Goal: Task Accomplishment & Management: Manage account settings

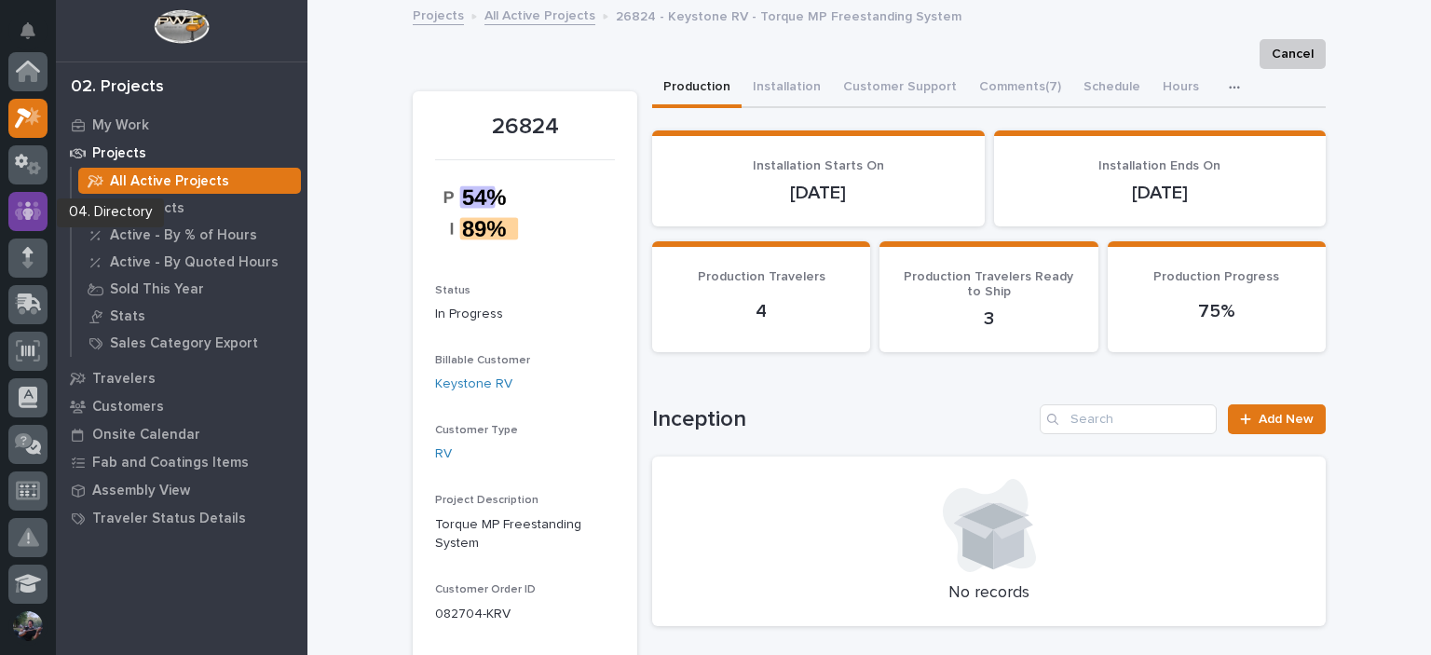
click at [36, 198] on div at bounding box center [27, 211] width 39 height 39
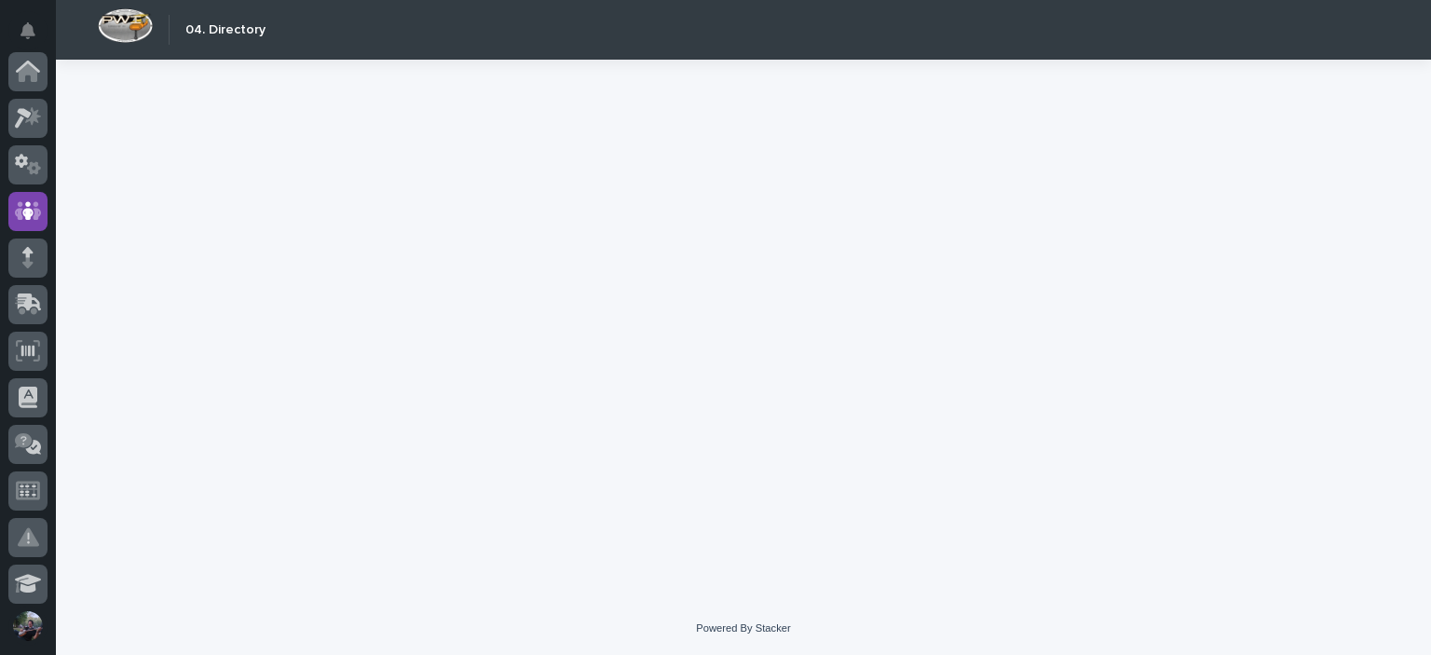
scroll to position [140, 0]
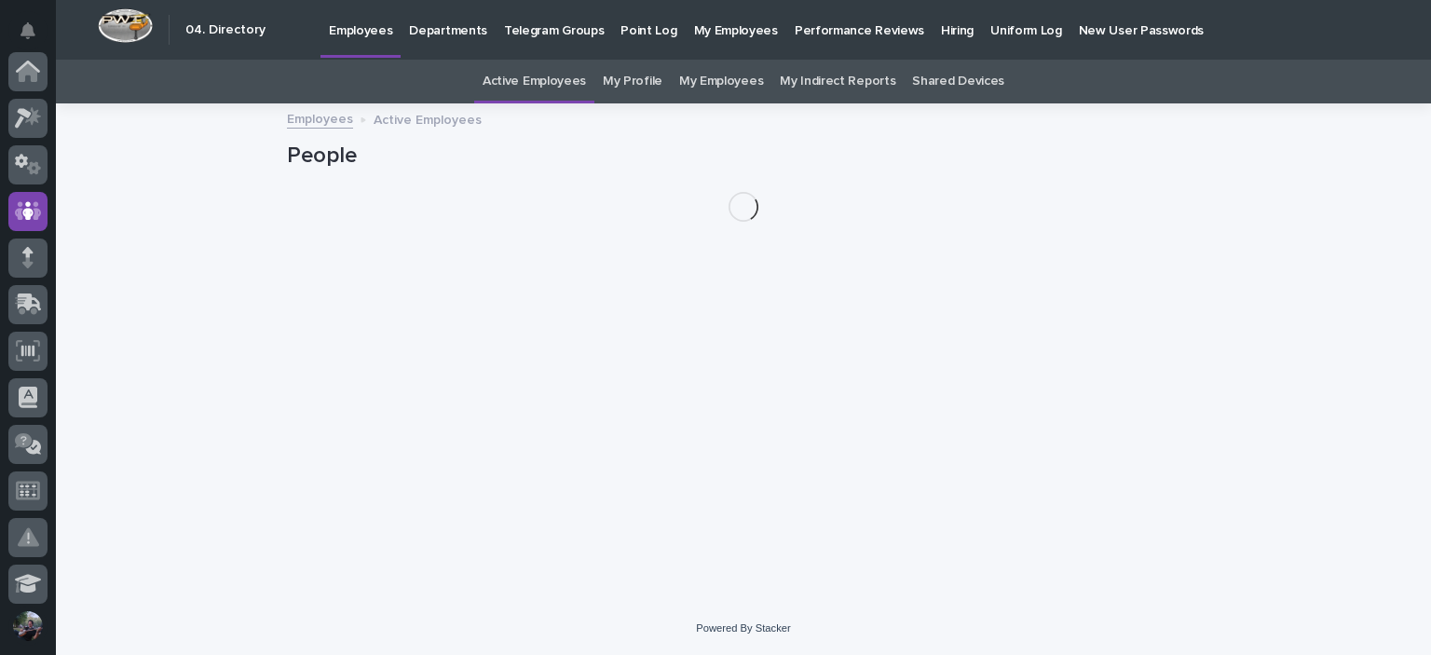
scroll to position [140, 0]
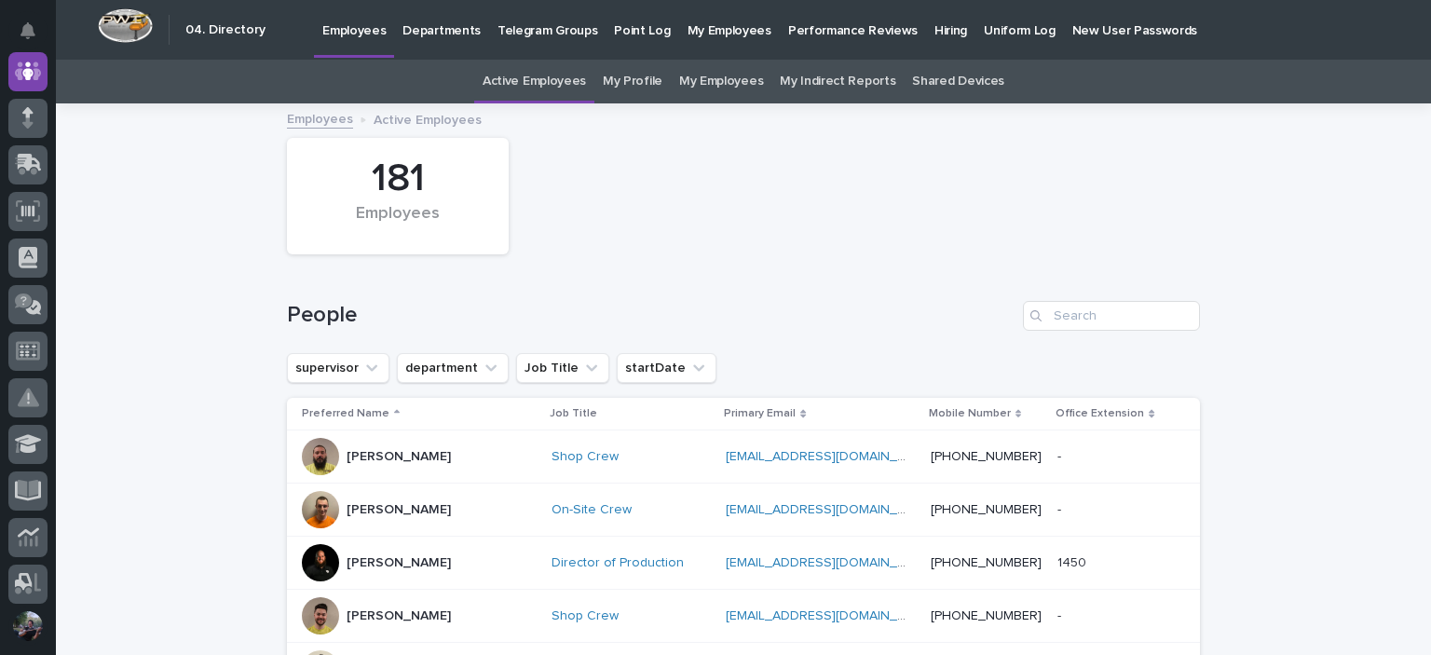
click at [685, 84] on link "My Employees" at bounding box center [721, 82] width 84 height 44
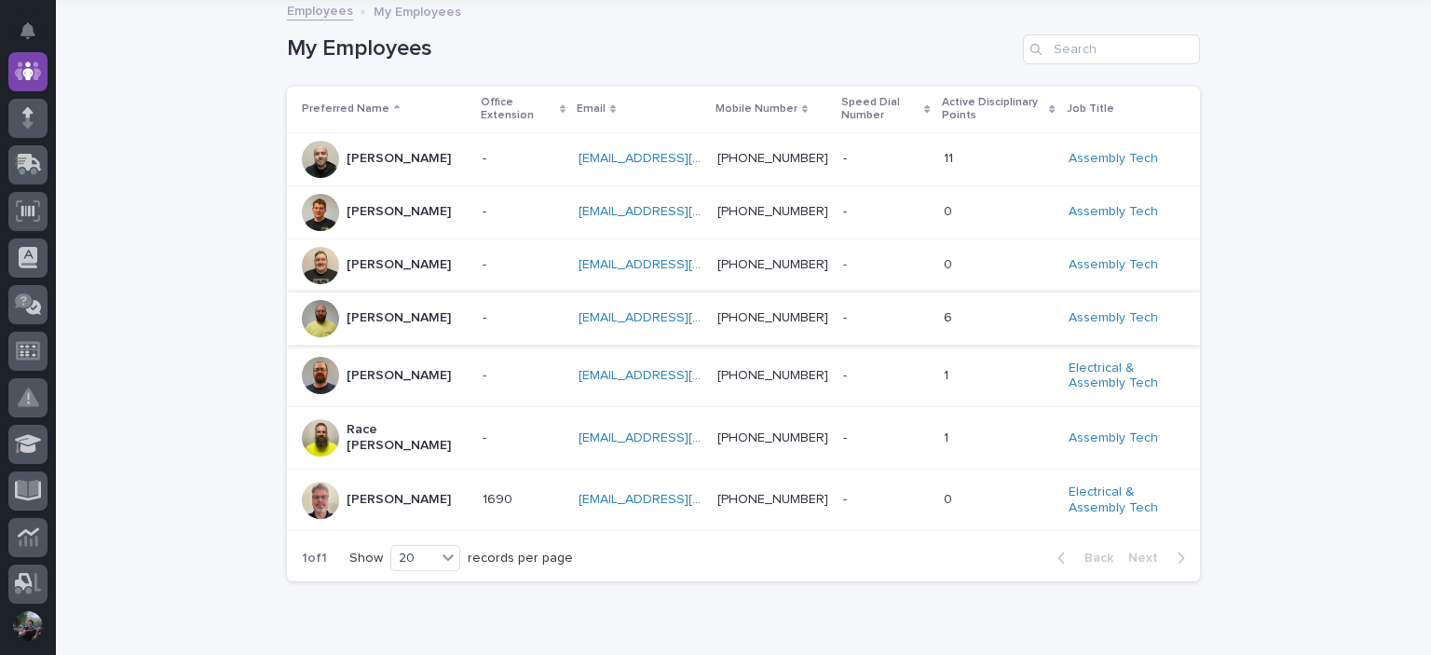
scroll to position [124, 0]
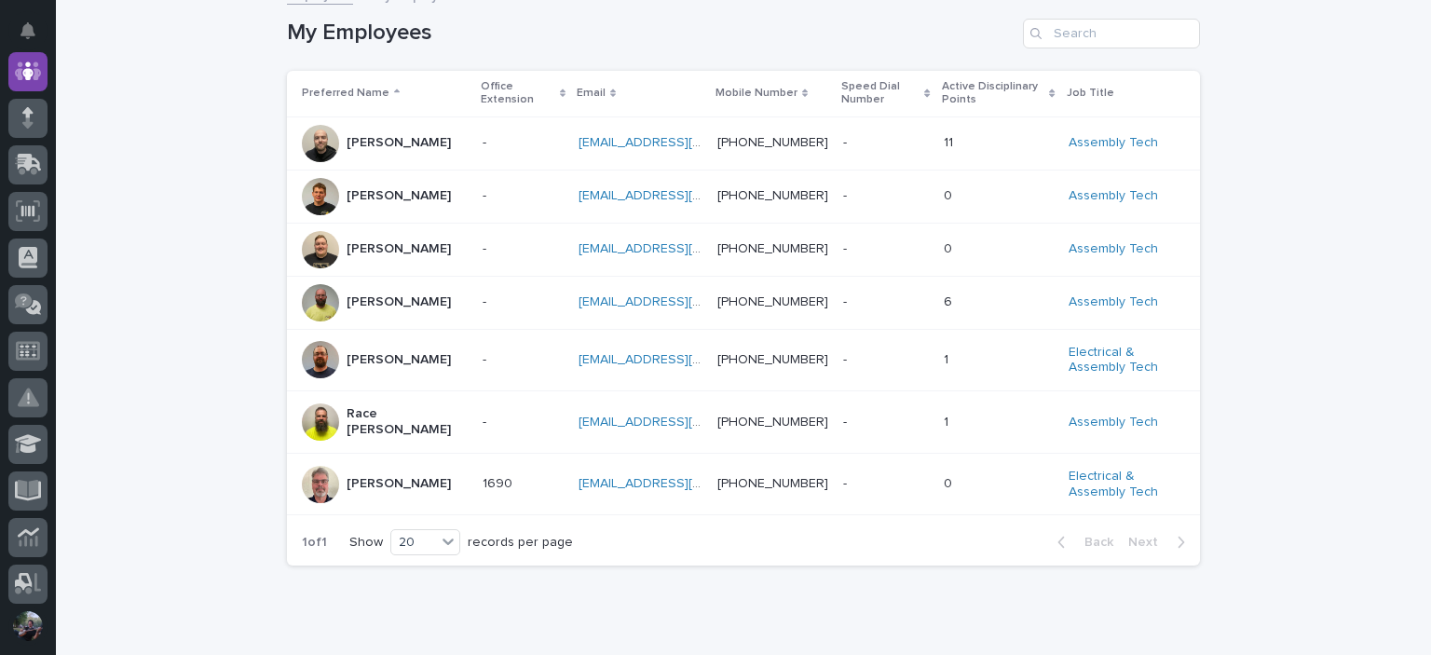
click at [409, 268] on div "[PERSON_NAME]" at bounding box center [385, 249] width 166 height 37
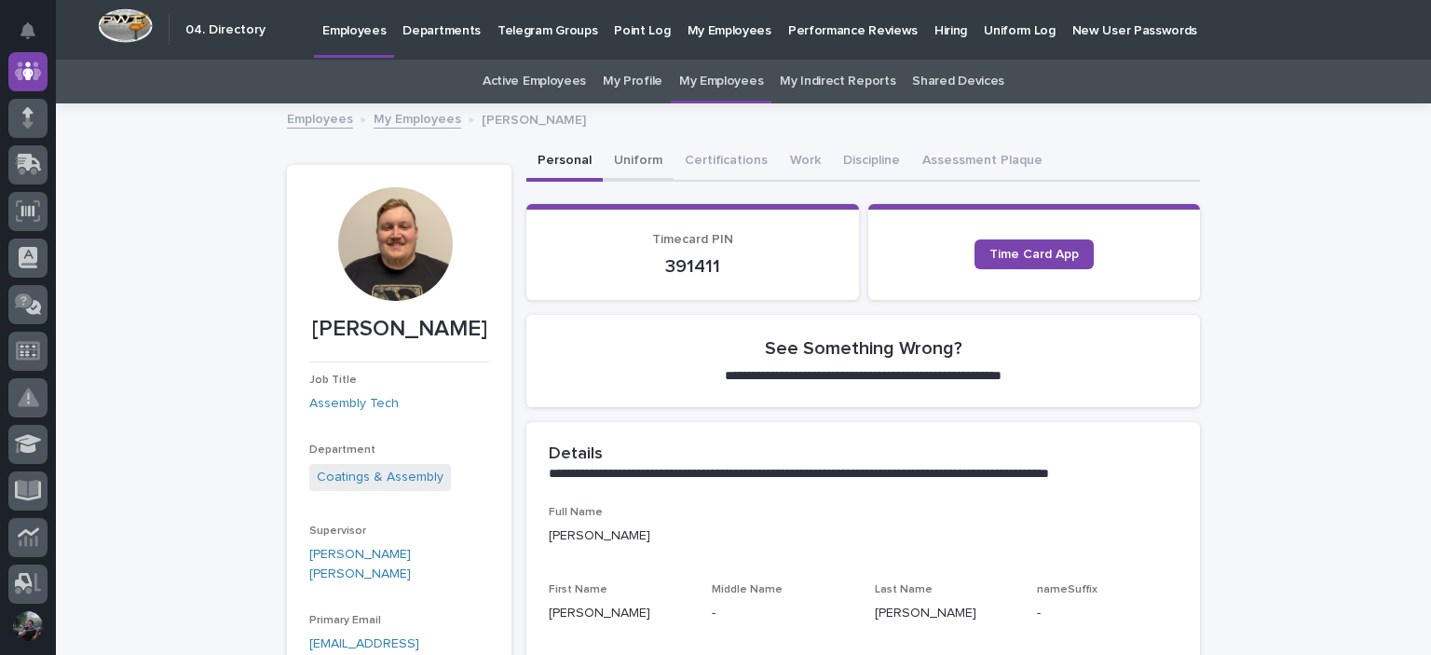
click at [648, 160] on button "Uniform" at bounding box center [638, 161] width 71 height 39
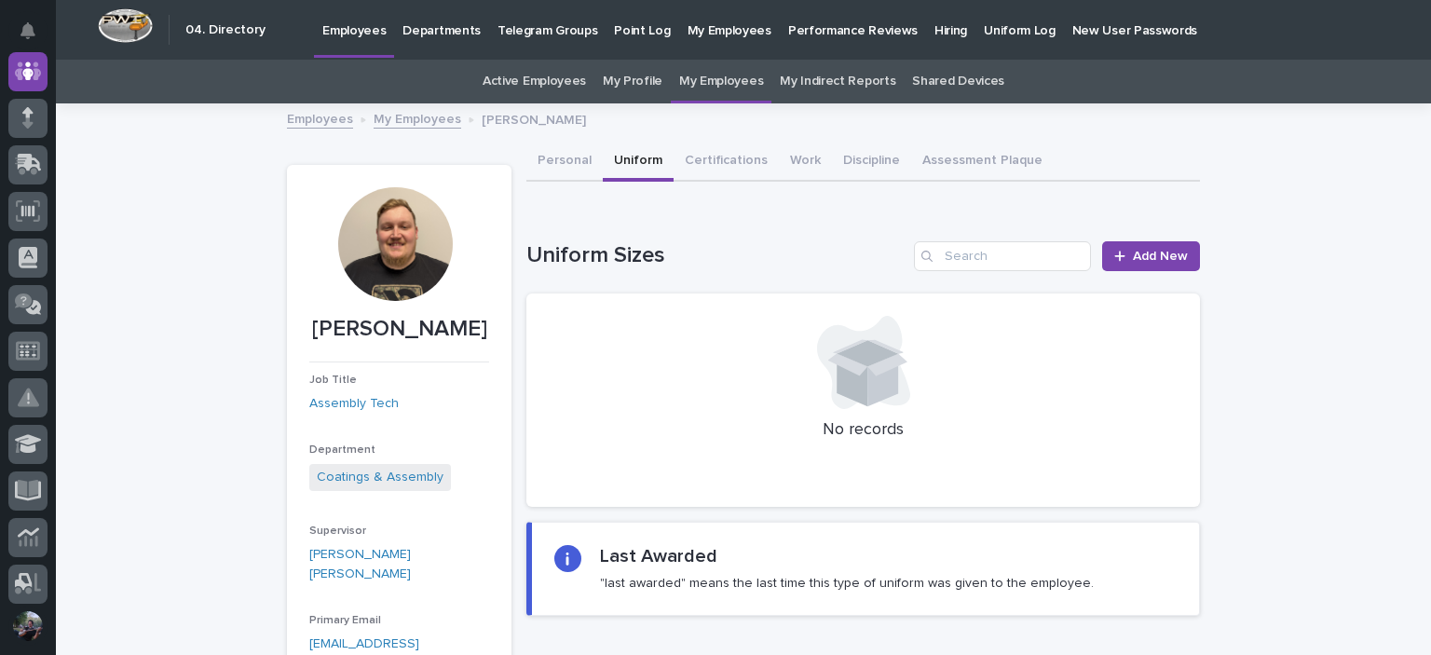
click at [395, 120] on link "My Employees" at bounding box center [417, 117] width 88 height 21
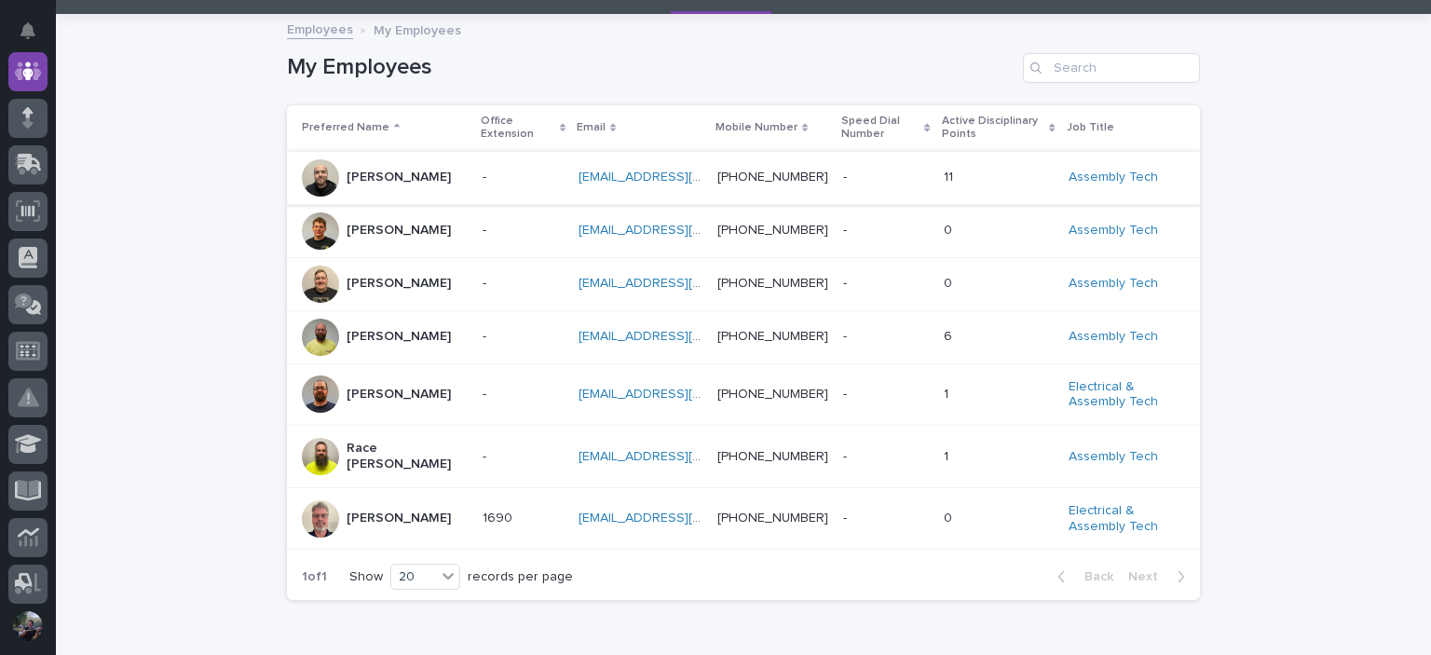
scroll to position [186, 0]
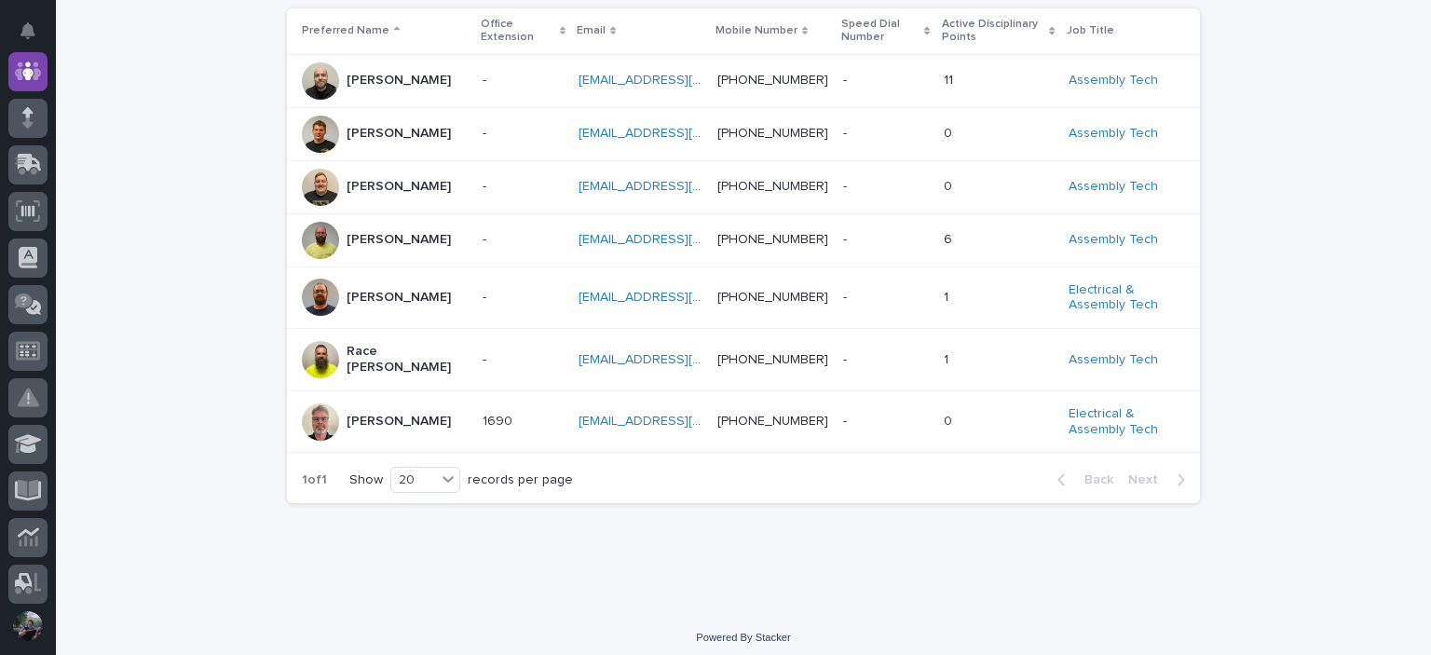
click at [404, 373] on div "Race [PERSON_NAME]" at bounding box center [406, 359] width 121 height 47
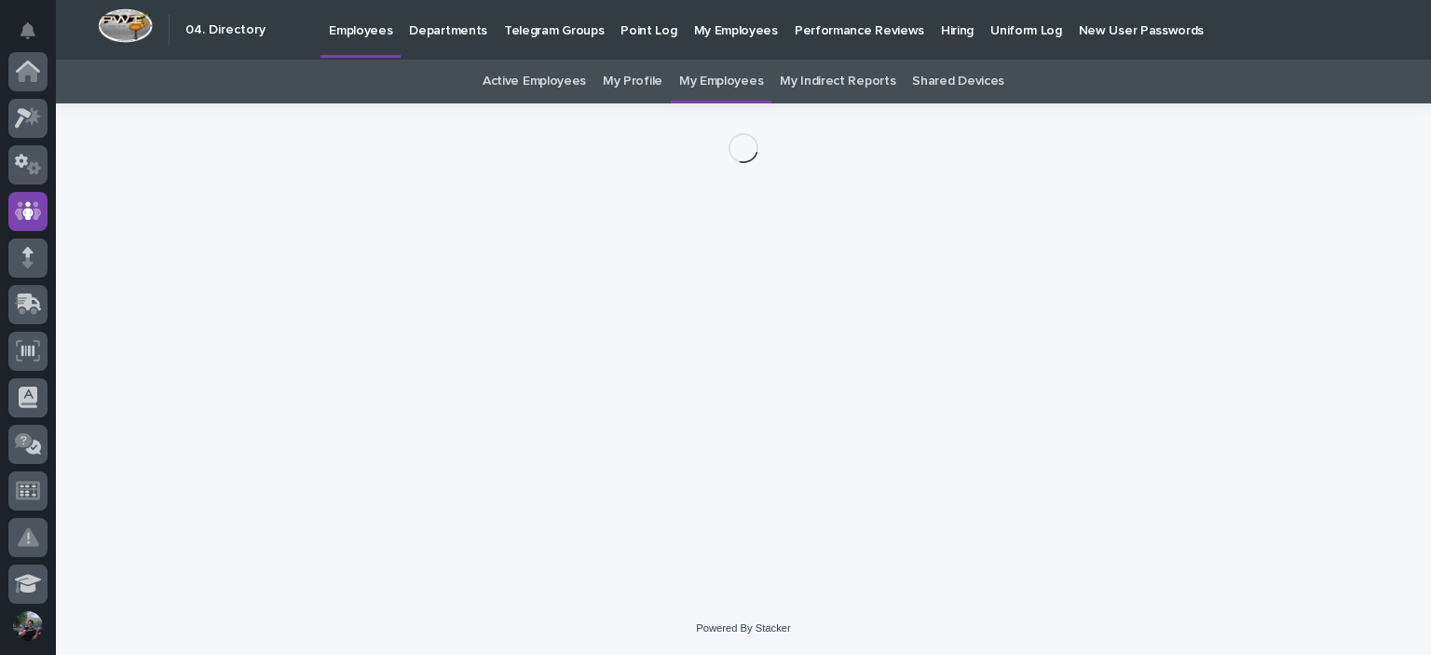
scroll to position [140, 0]
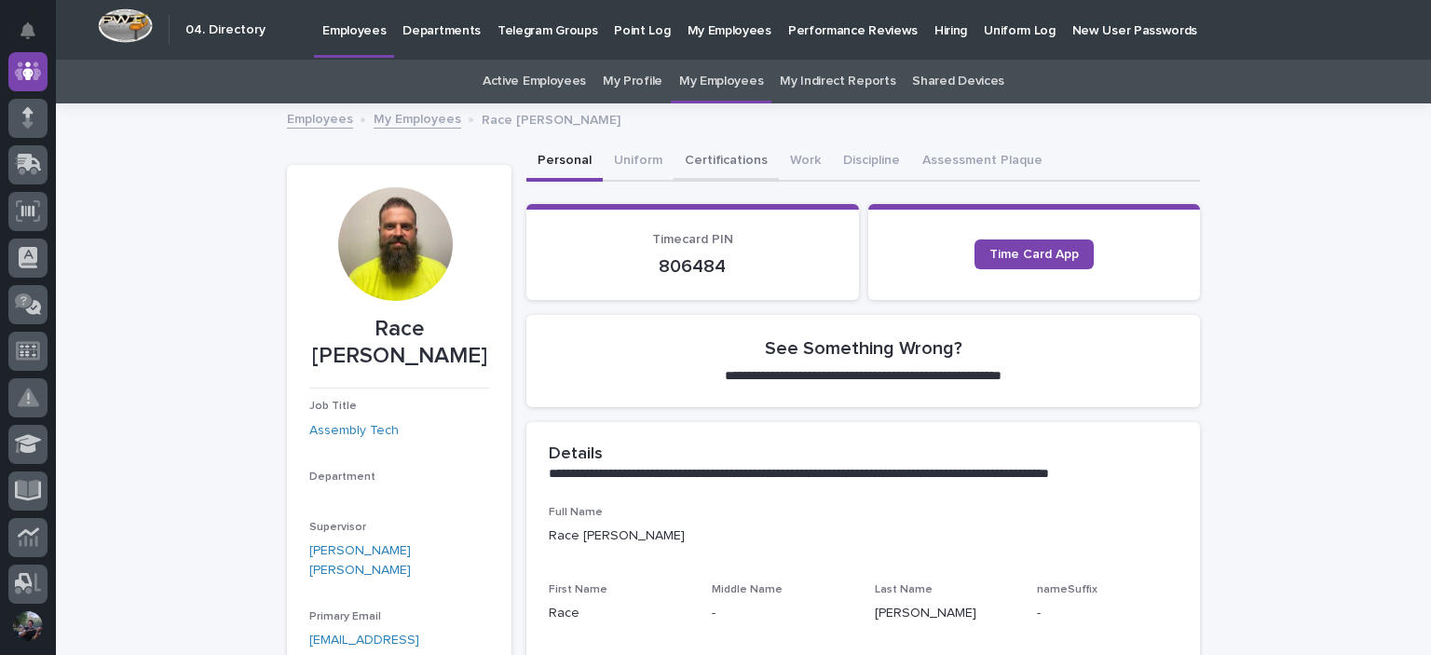
click at [725, 156] on button "Certifications" at bounding box center [725, 161] width 105 height 39
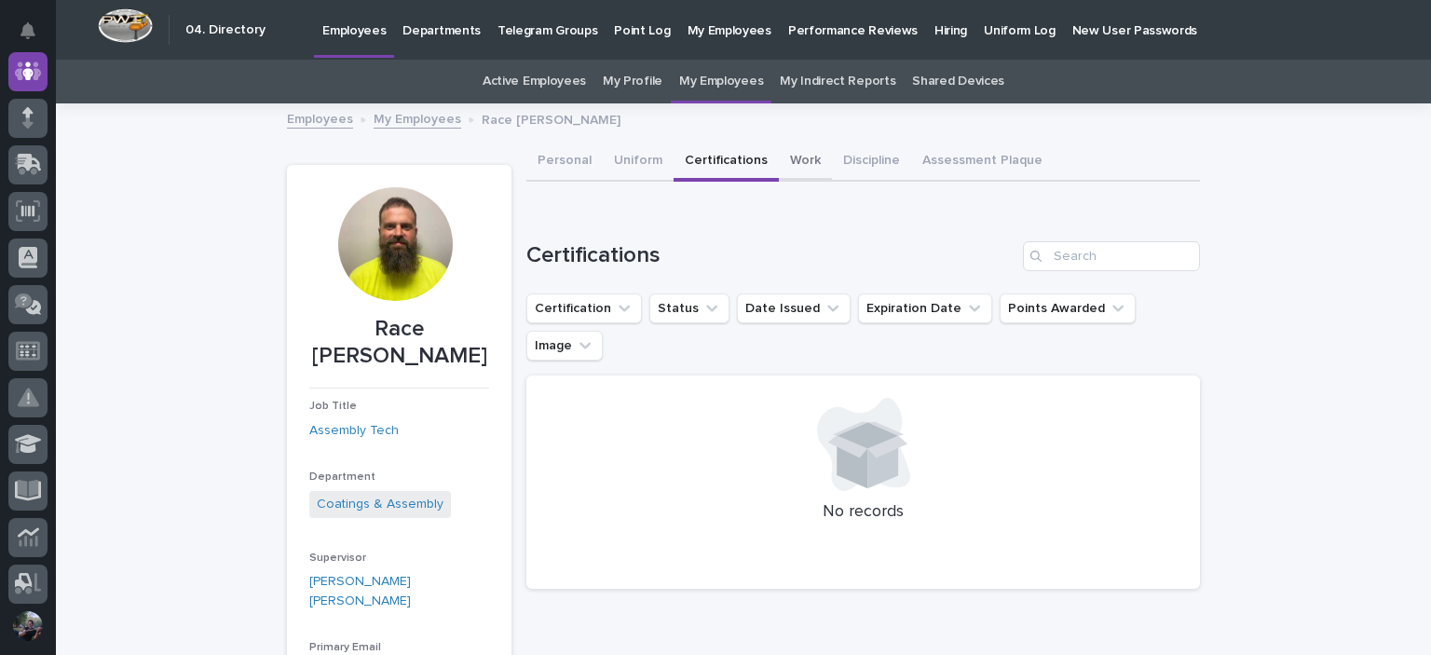
click at [779, 148] on button "Work" at bounding box center [805, 161] width 53 height 39
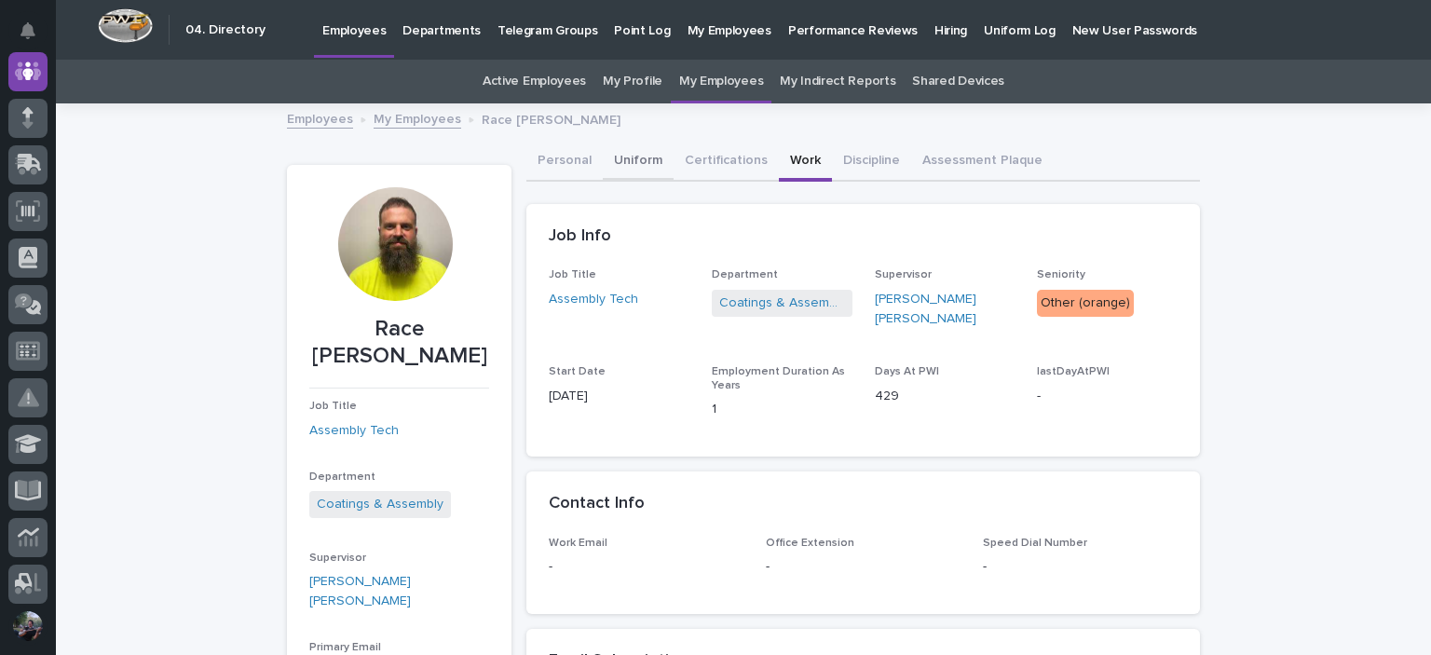
click at [636, 167] on button "Uniform" at bounding box center [638, 161] width 71 height 39
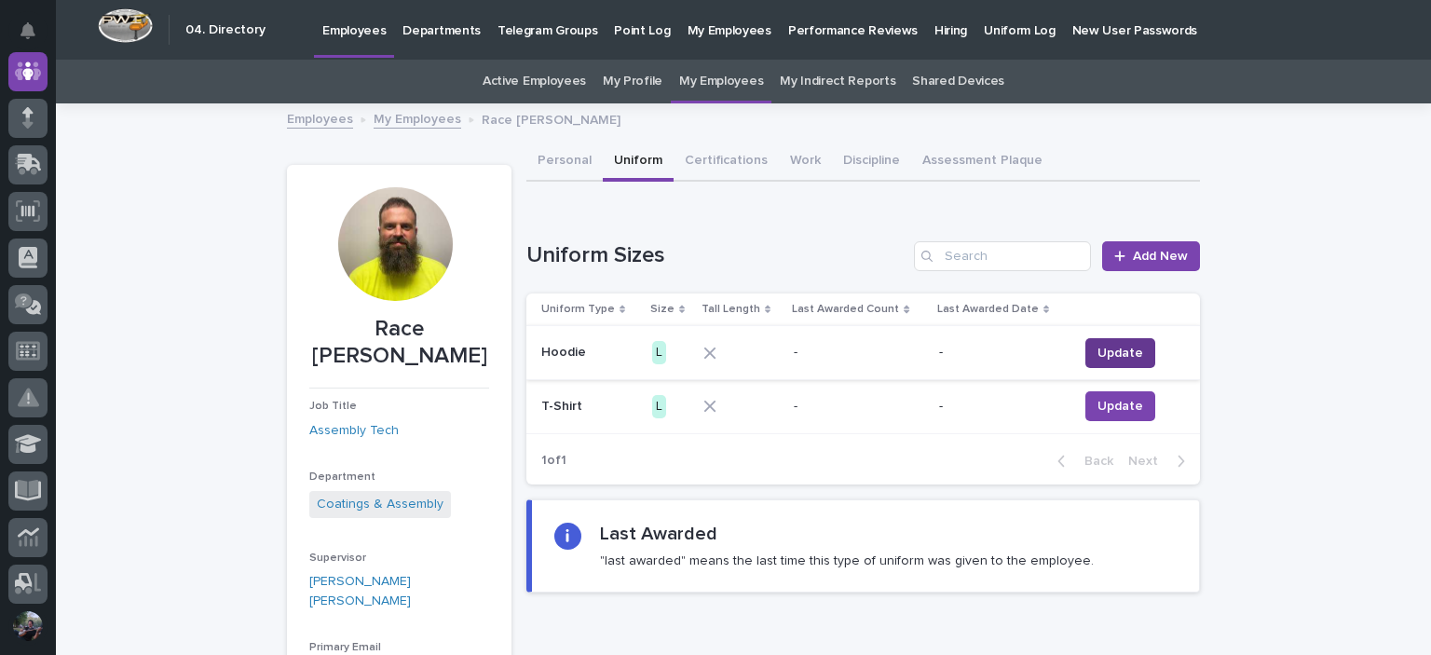
click at [1097, 357] on span "Update" at bounding box center [1120, 353] width 46 height 19
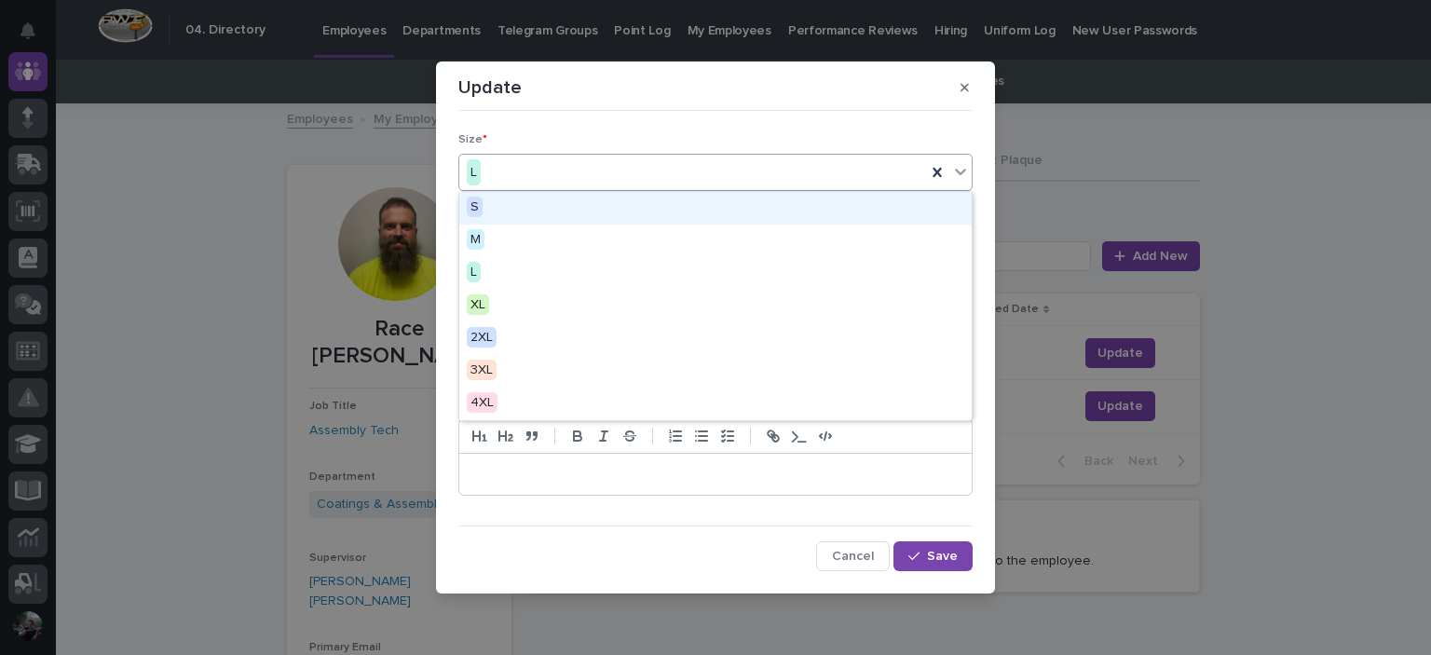
click at [535, 179] on div "L" at bounding box center [692, 172] width 467 height 31
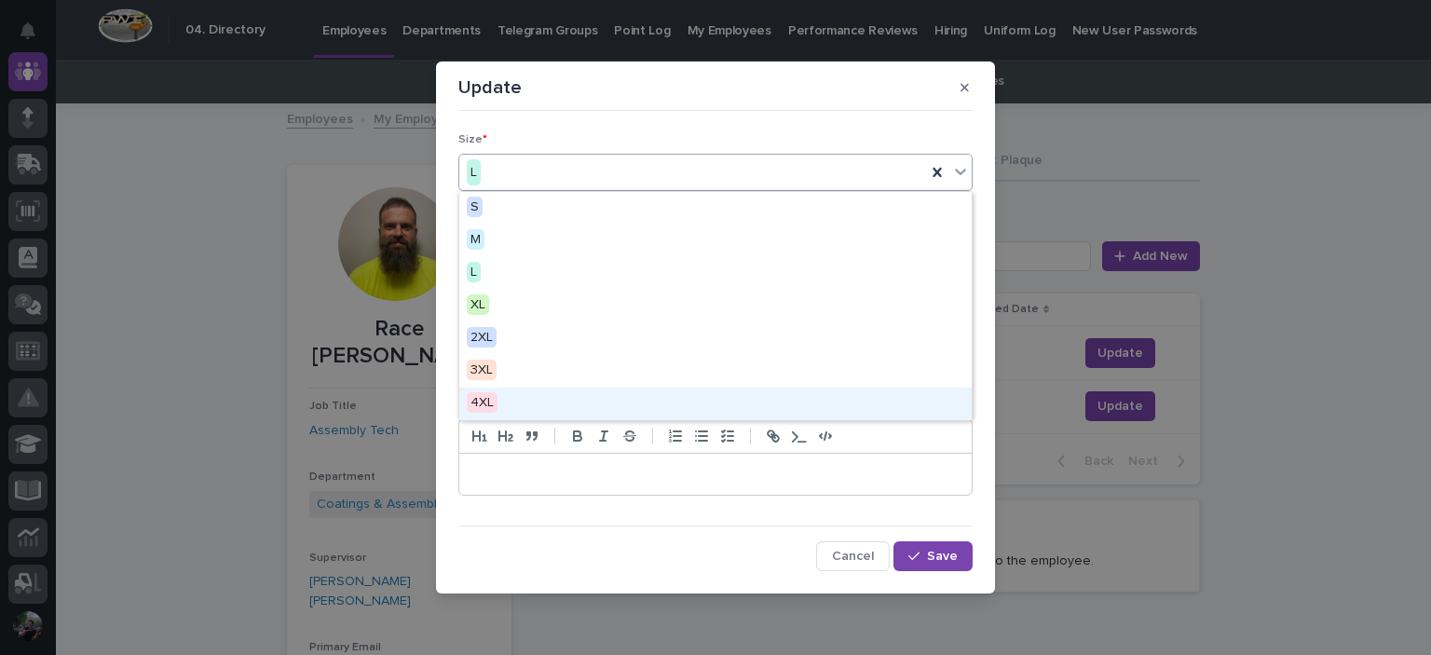
click at [511, 388] on div "4XL" at bounding box center [715, 403] width 512 height 33
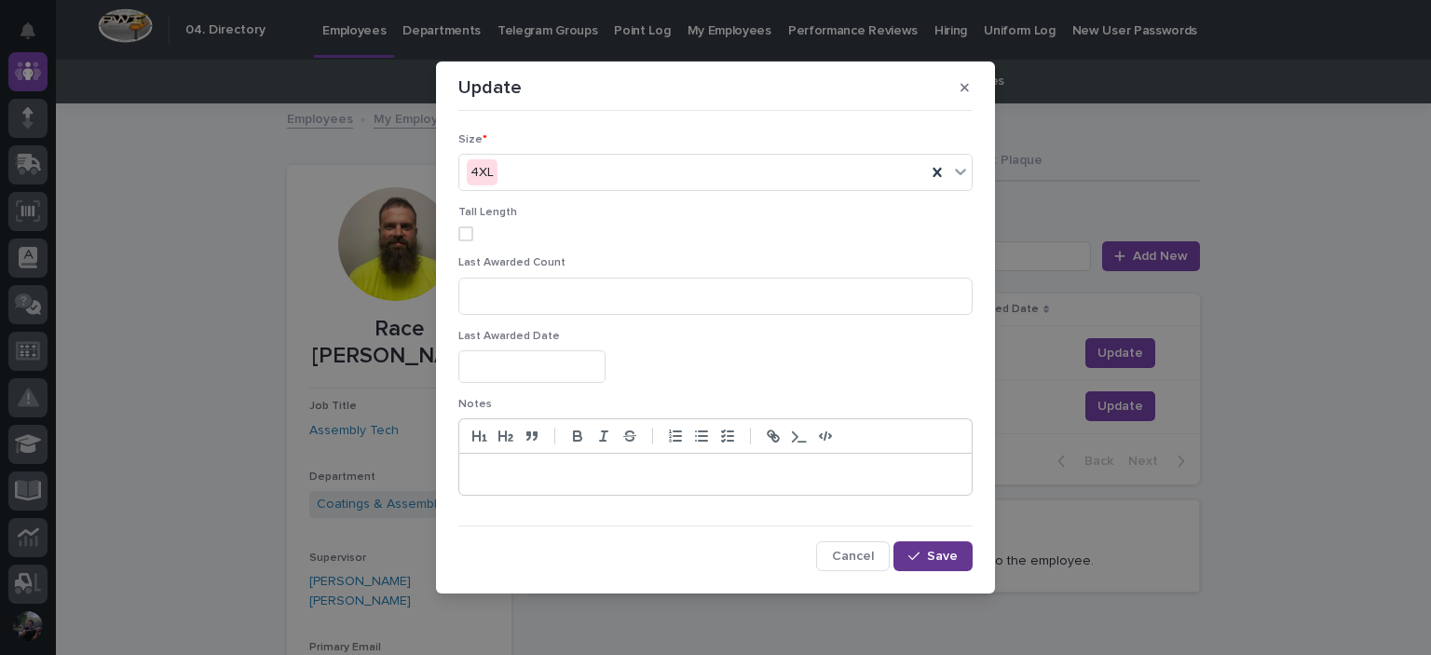
click at [919, 549] on icon "button" at bounding box center [913, 555] width 11 height 13
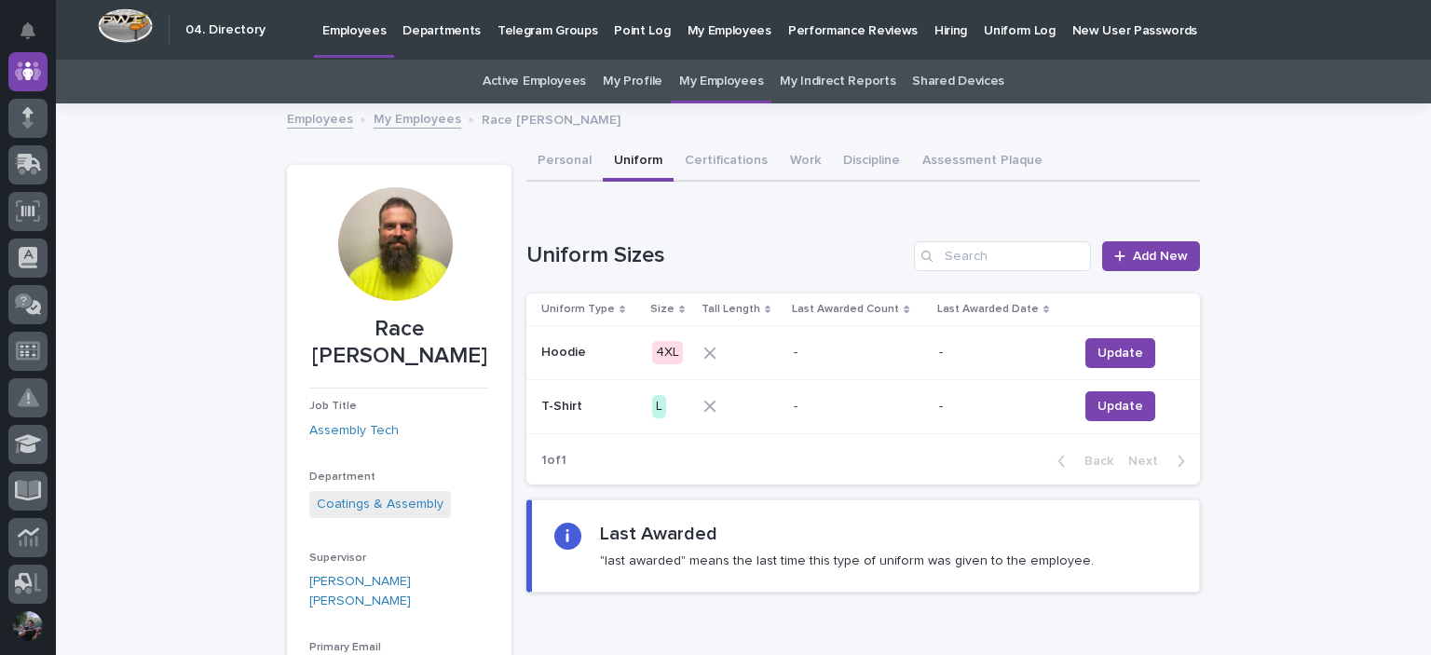
click at [315, 116] on link "Employees" at bounding box center [320, 117] width 66 height 21
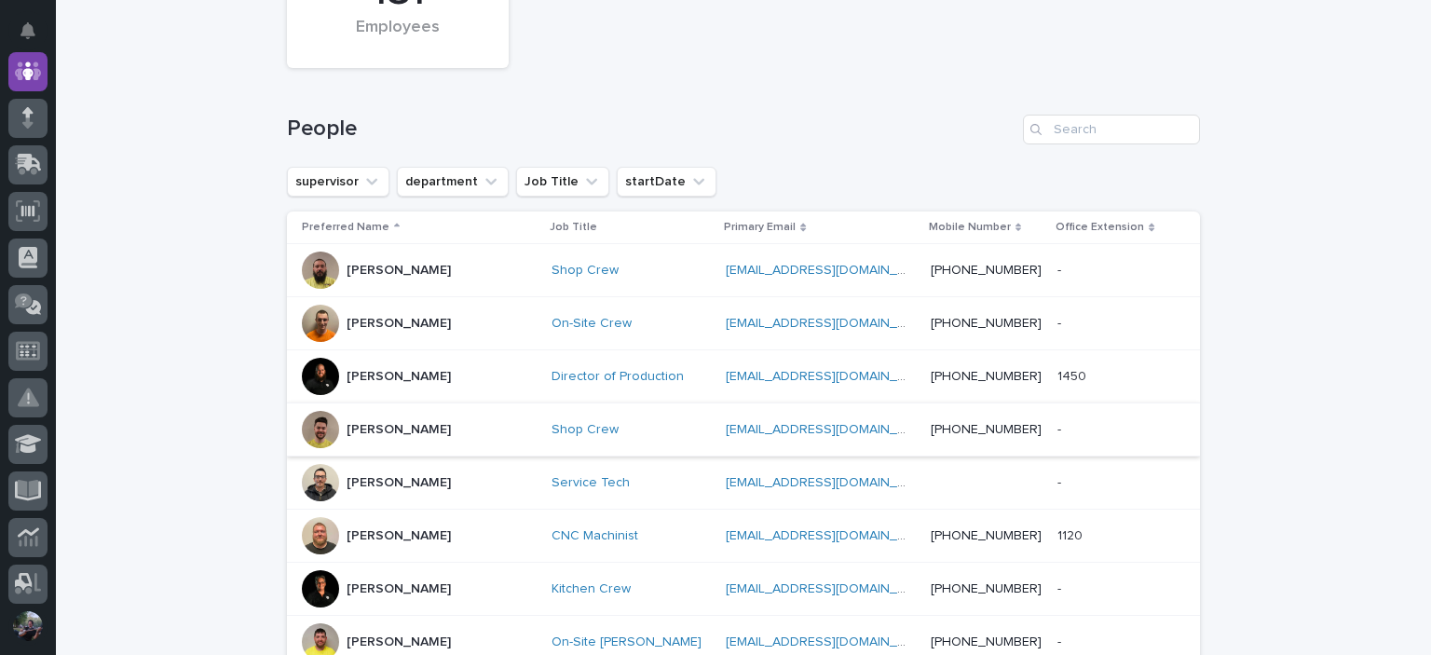
scroll to position [310, 0]
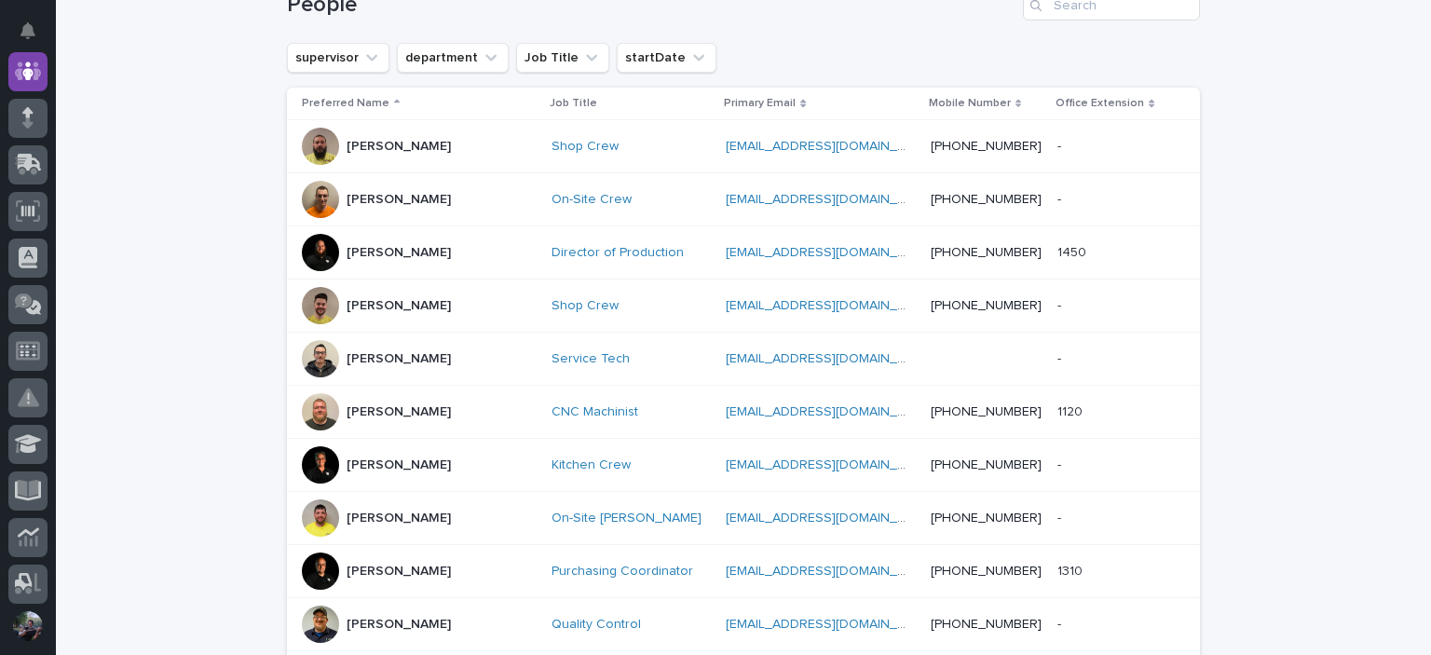
click at [1323, 105] on div "Loading... Saving… Loading... Saving… 181 Employees People supervisor departmen…" at bounding box center [743, 572] width 1375 height 1554
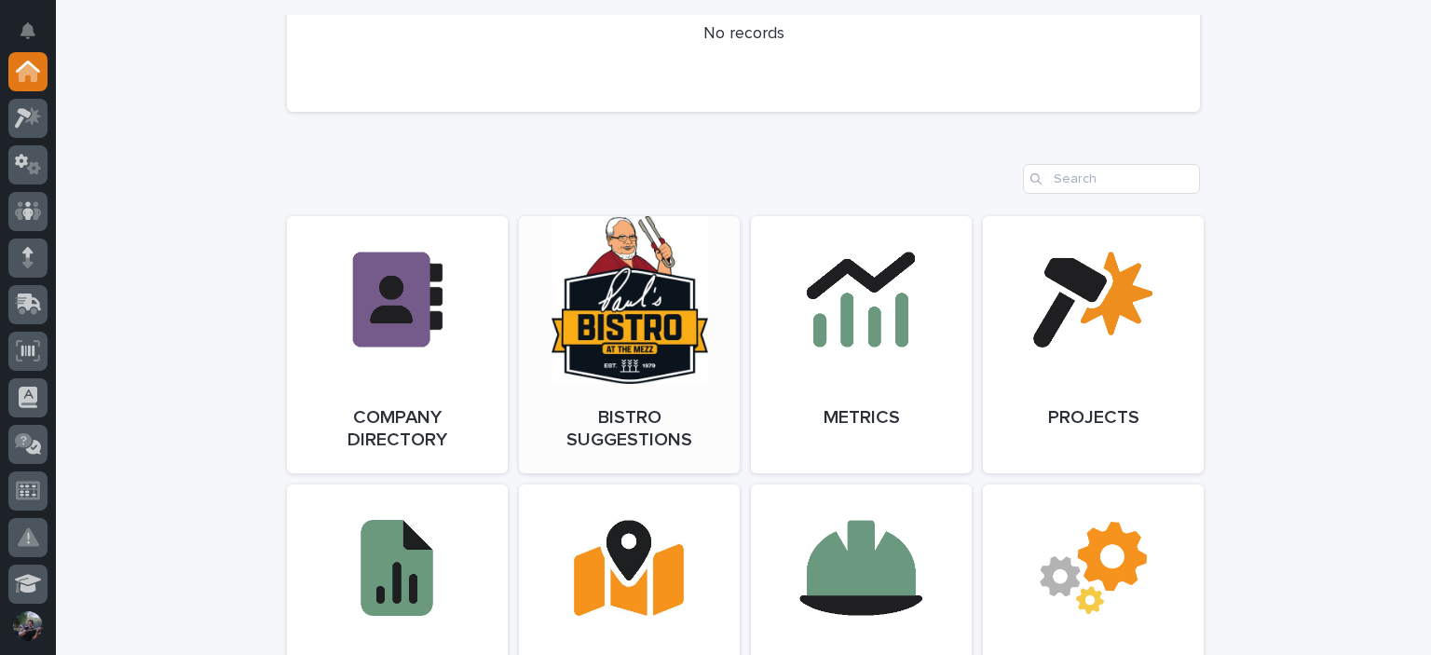
scroll to position [1490, 0]
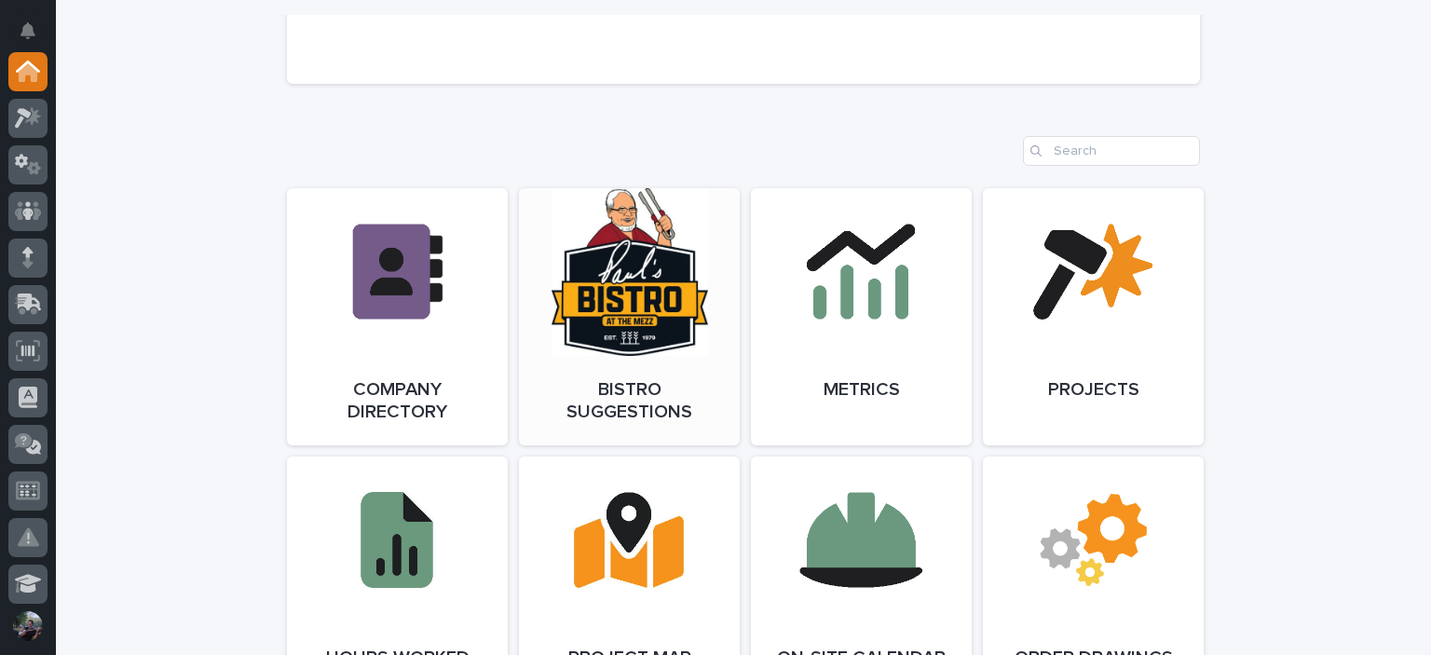
click at [554, 288] on link "Open Link" at bounding box center [629, 316] width 221 height 257
